Goal: Task Accomplishment & Management: Complete application form

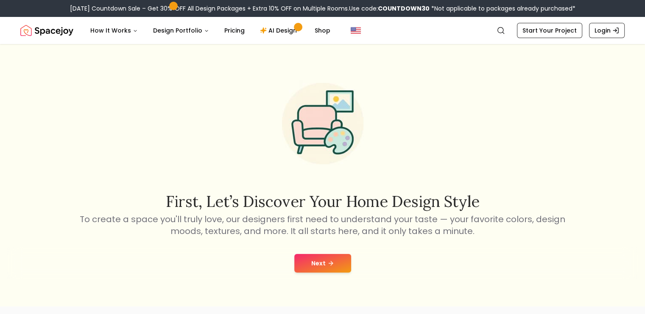
click at [312, 254] on button "Next" at bounding box center [322, 263] width 57 height 19
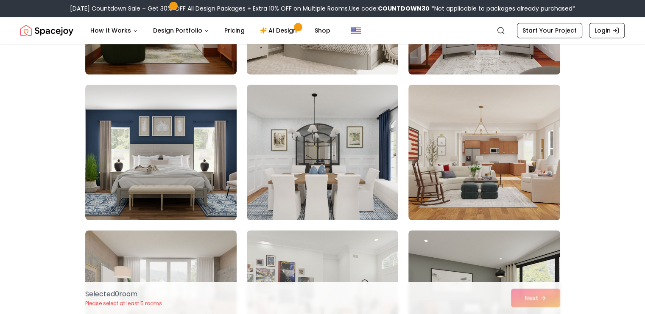
scroll to position [615, 0]
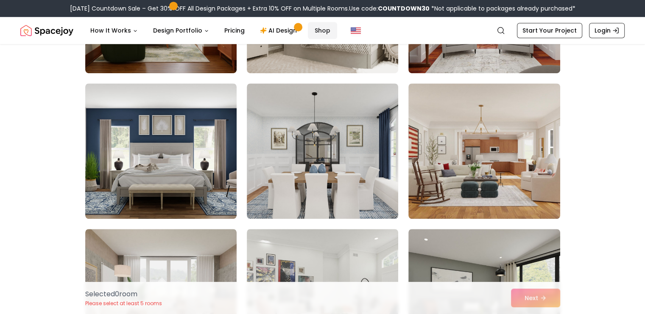
click at [316, 31] on link "Shop" at bounding box center [322, 30] width 29 height 17
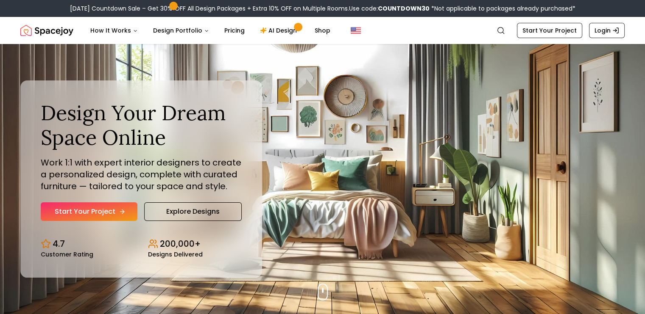
click at [121, 208] on link "Start Your Project" at bounding box center [89, 212] width 97 height 19
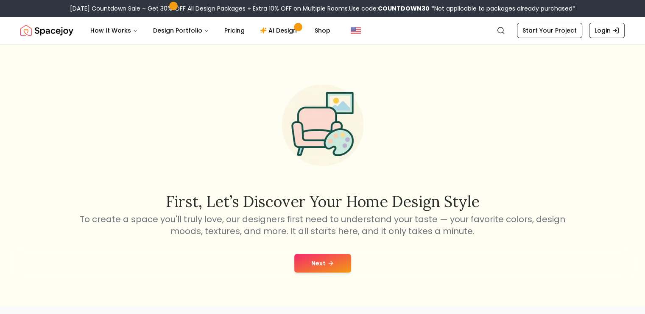
click at [306, 260] on button "Next" at bounding box center [322, 263] width 57 height 19
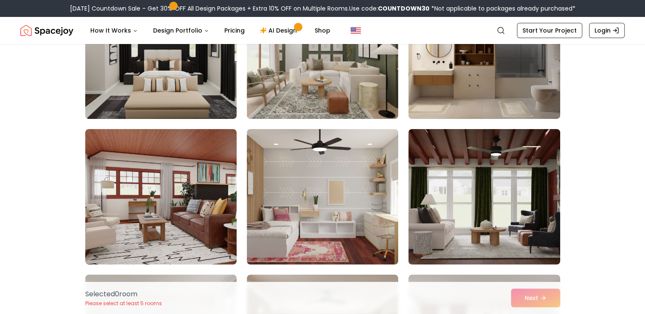
scroll to position [2822, 0]
